Goal: Task Accomplishment & Management: Use online tool/utility

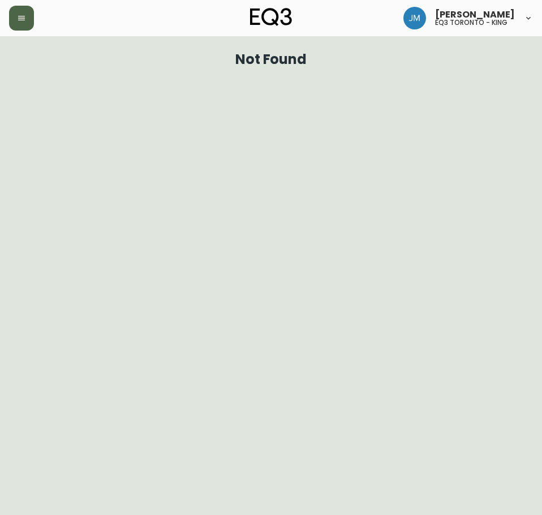
click at [25, 16] on icon "button" at bounding box center [21, 18] width 7 height 5
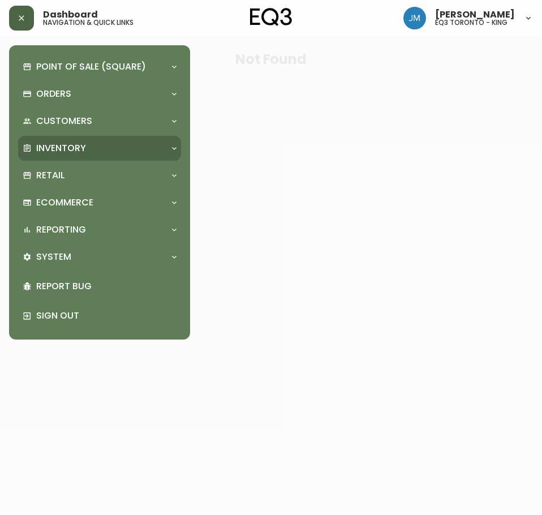
click at [50, 141] on div "Inventory" at bounding box center [99, 148] width 163 height 25
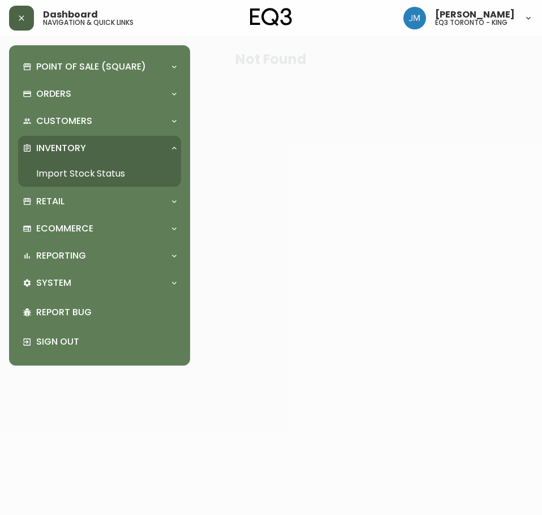
click at [63, 168] on link "Import Stock Status" at bounding box center [99, 174] width 163 height 26
